Goal: Find specific page/section: Find specific page/section

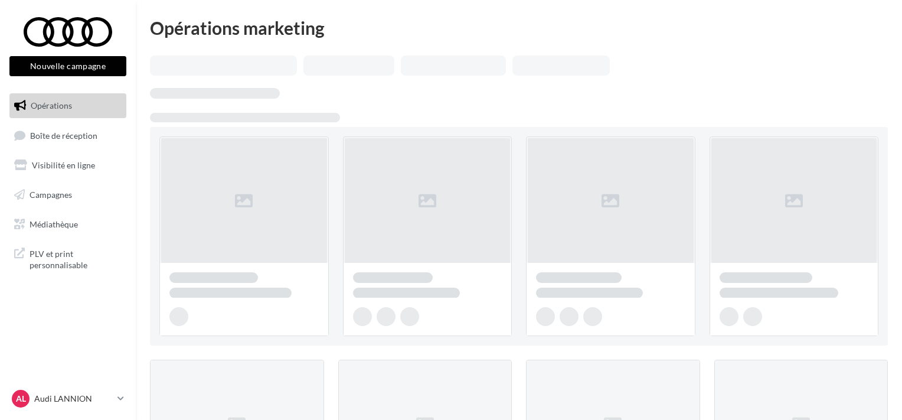
click at [87, 143] on link "Boîte de réception" at bounding box center [68, 135] width 122 height 25
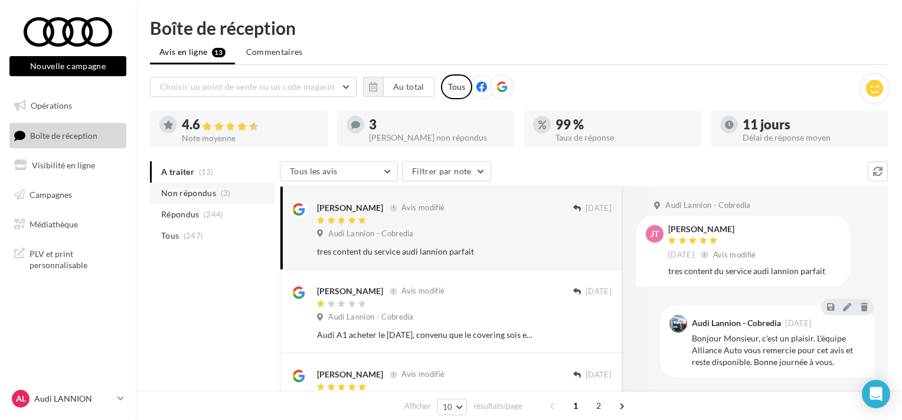
click at [210, 185] on li "Non répondus (3)" at bounding box center [212, 192] width 125 height 21
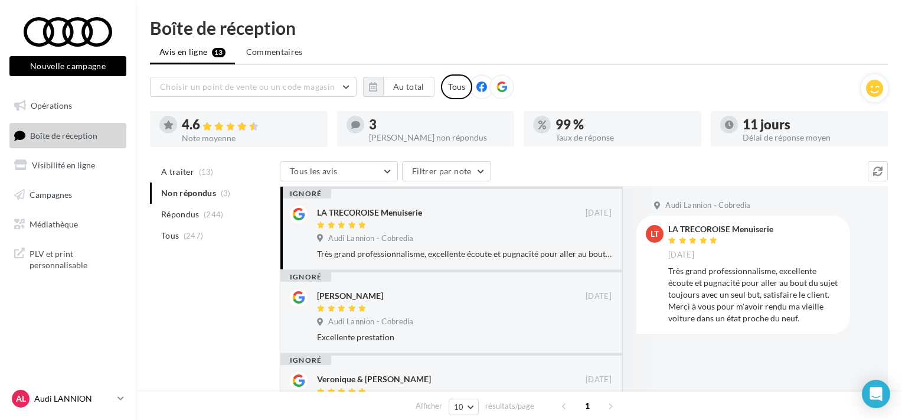
click at [52, 398] on p "Audi LANNION" at bounding box center [73, 398] width 78 height 12
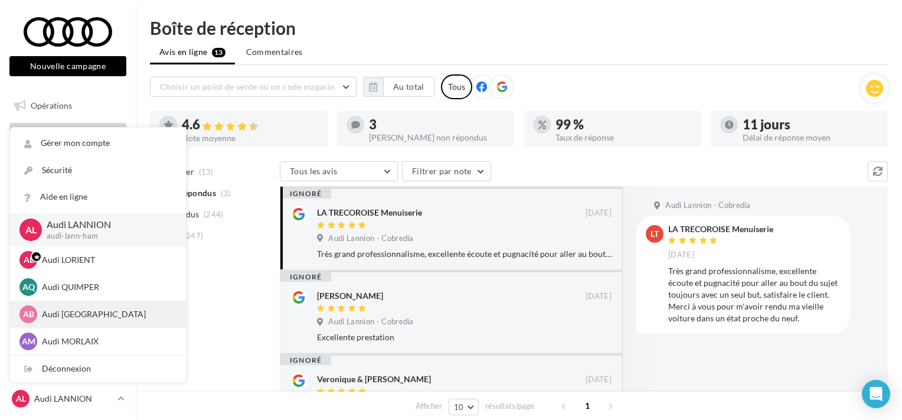
click at [75, 310] on p "Audi [GEOGRAPHIC_DATA]" at bounding box center [107, 314] width 130 height 12
